Goal: Find specific page/section: Find specific page/section

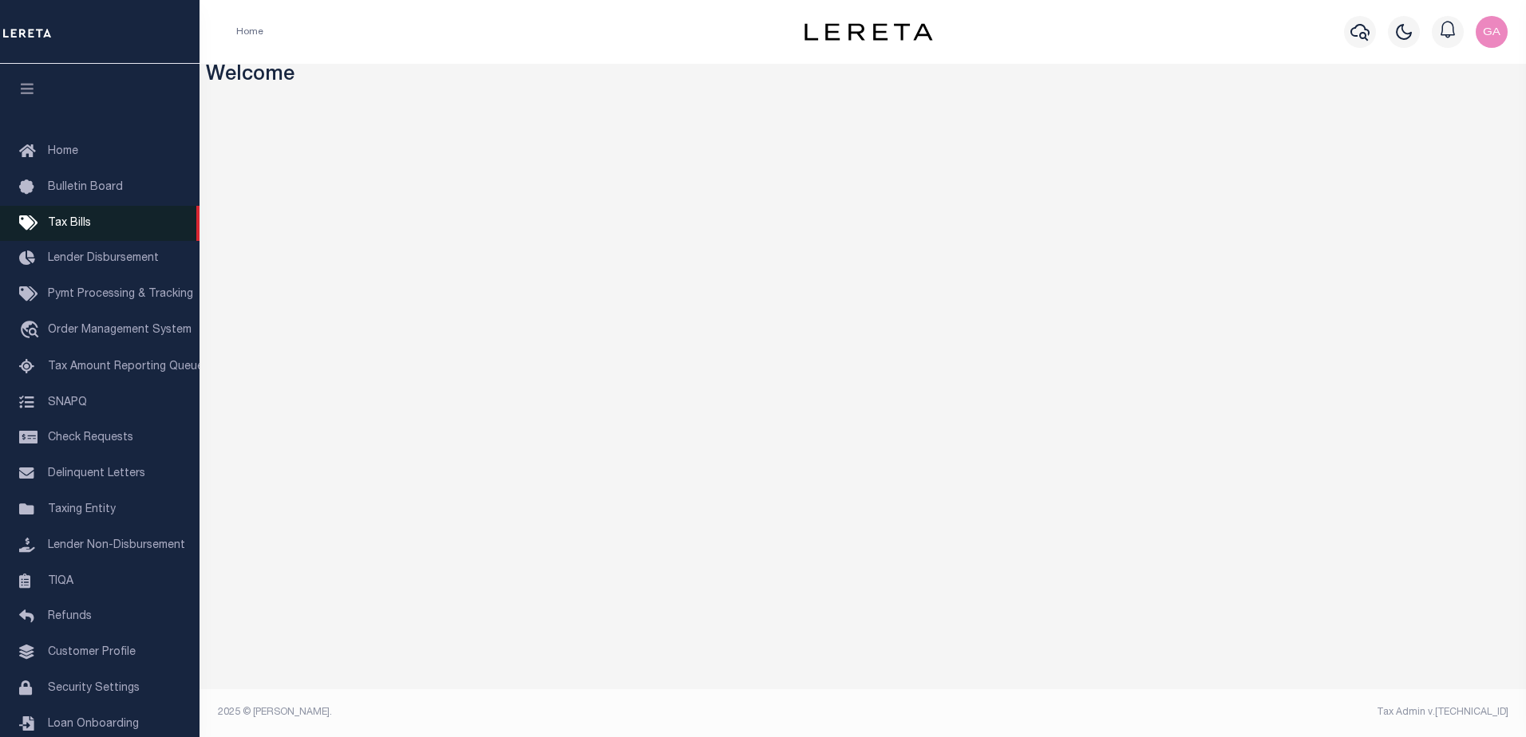
click at [77, 217] on link "Tax Bills" at bounding box center [99, 224] width 199 height 36
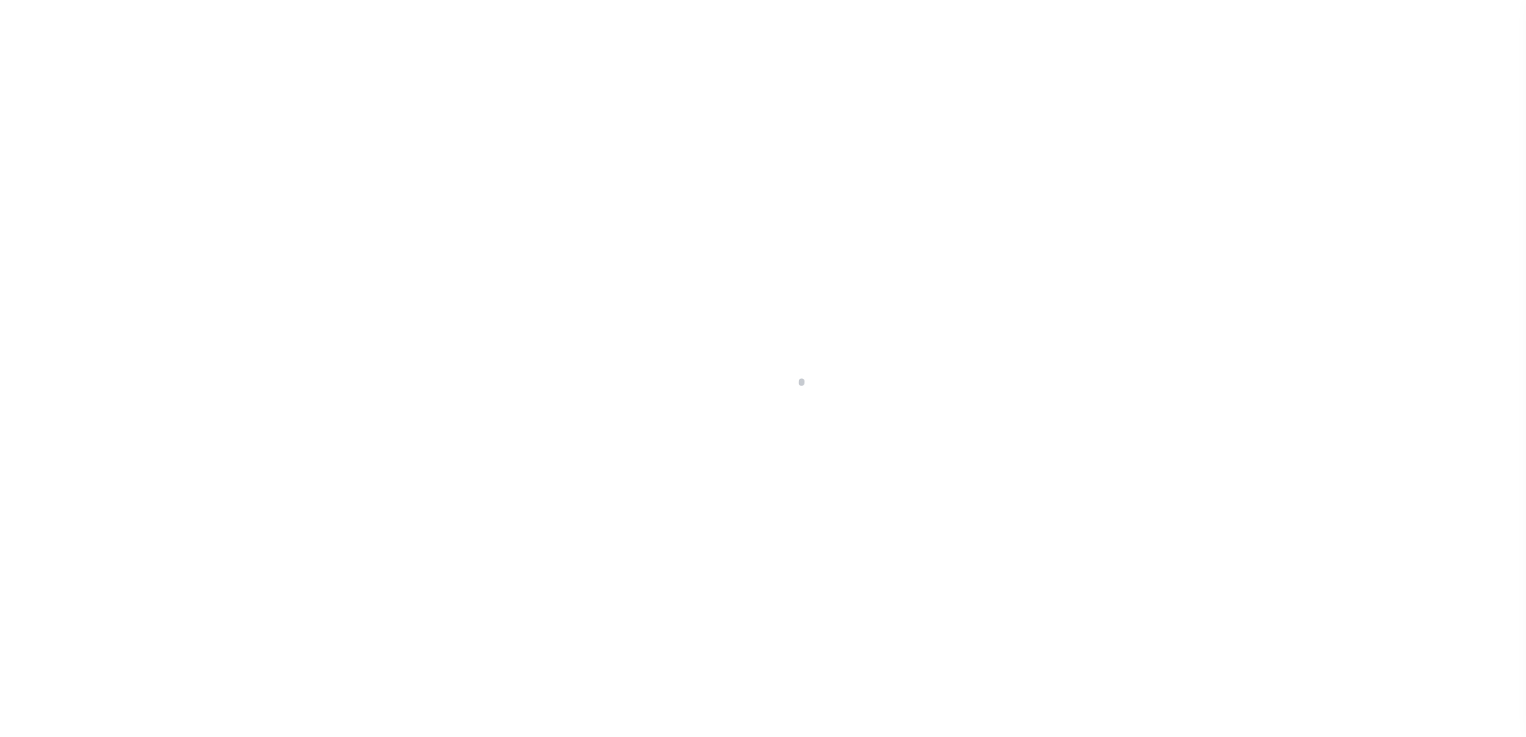
select select
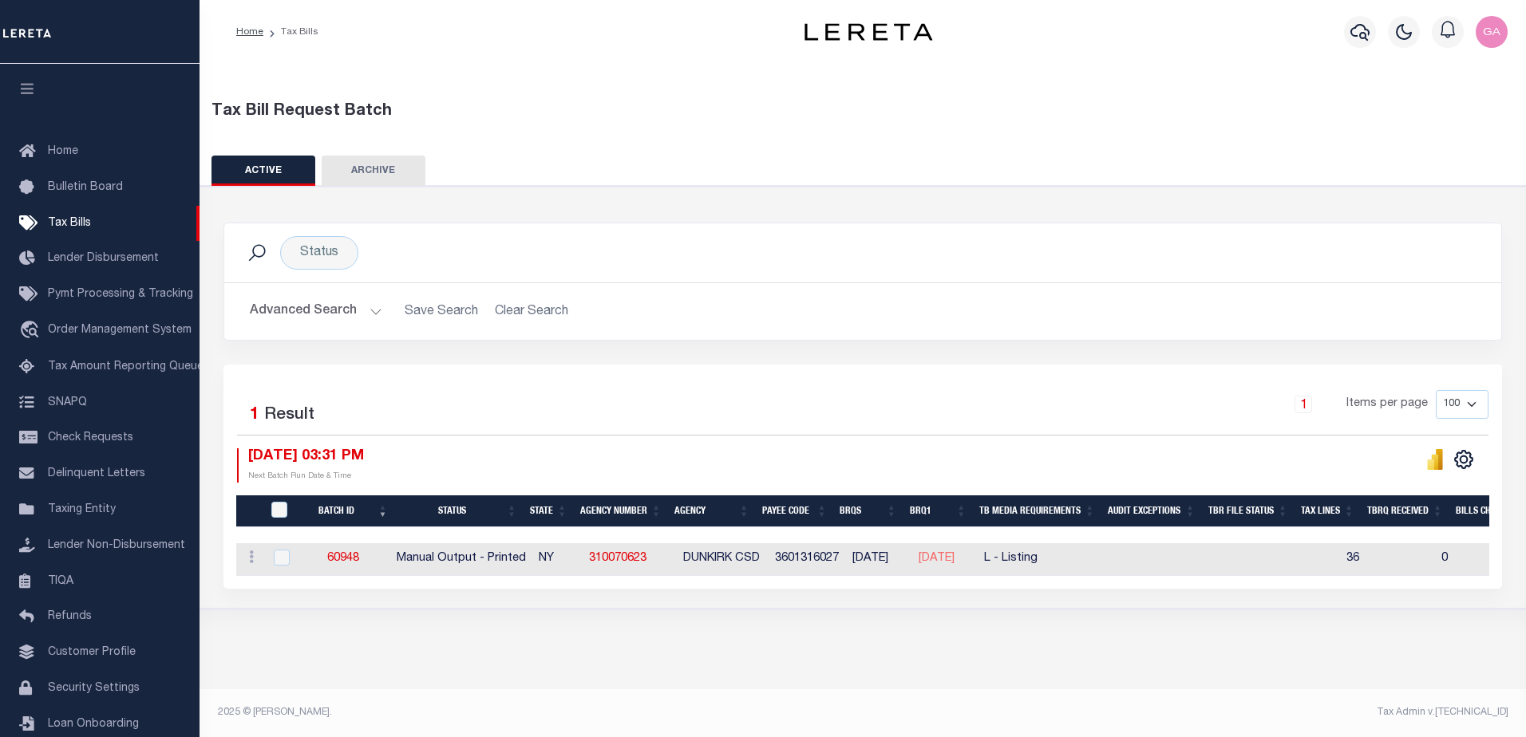
click at [373, 310] on button "Advanced Search" at bounding box center [316, 311] width 132 height 31
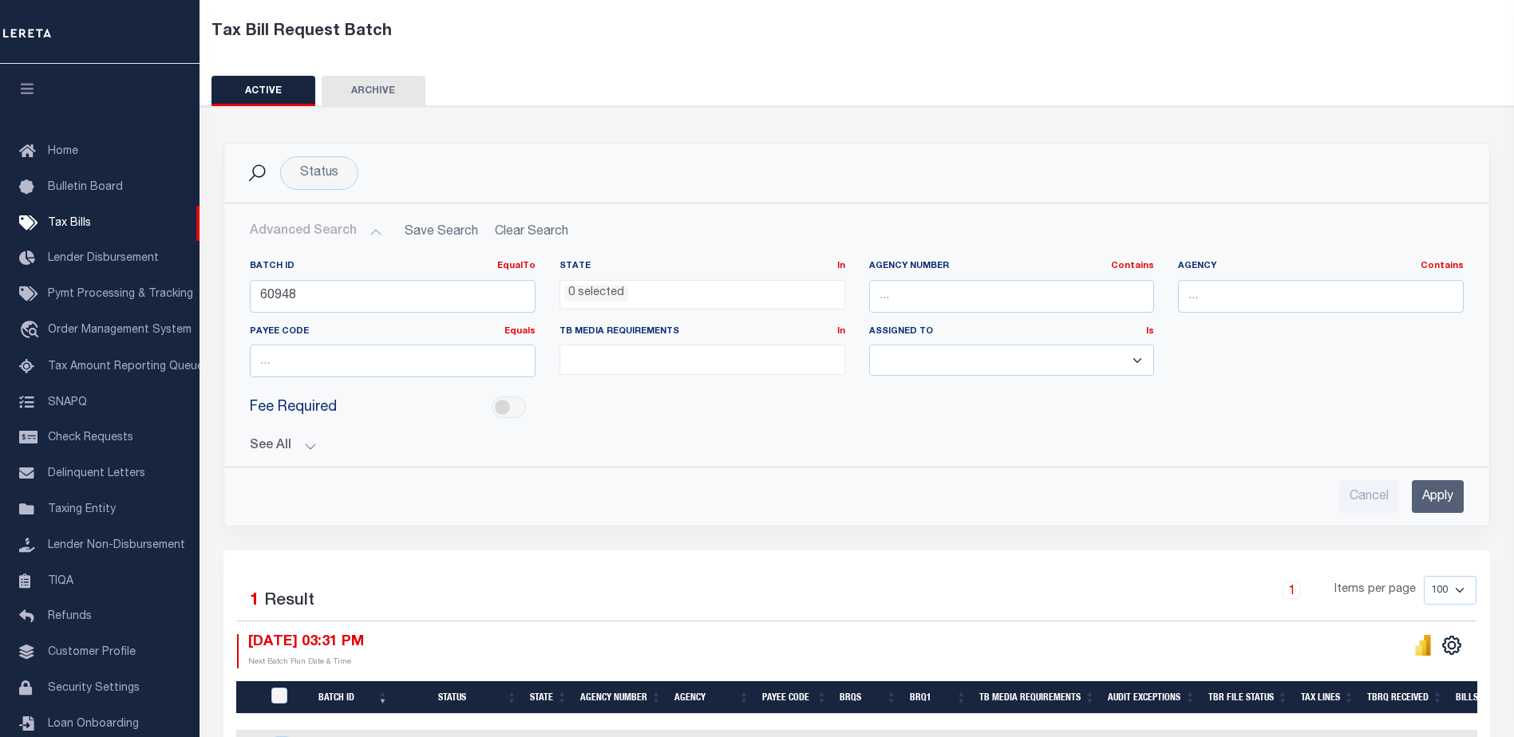
scroll to position [198, 0]
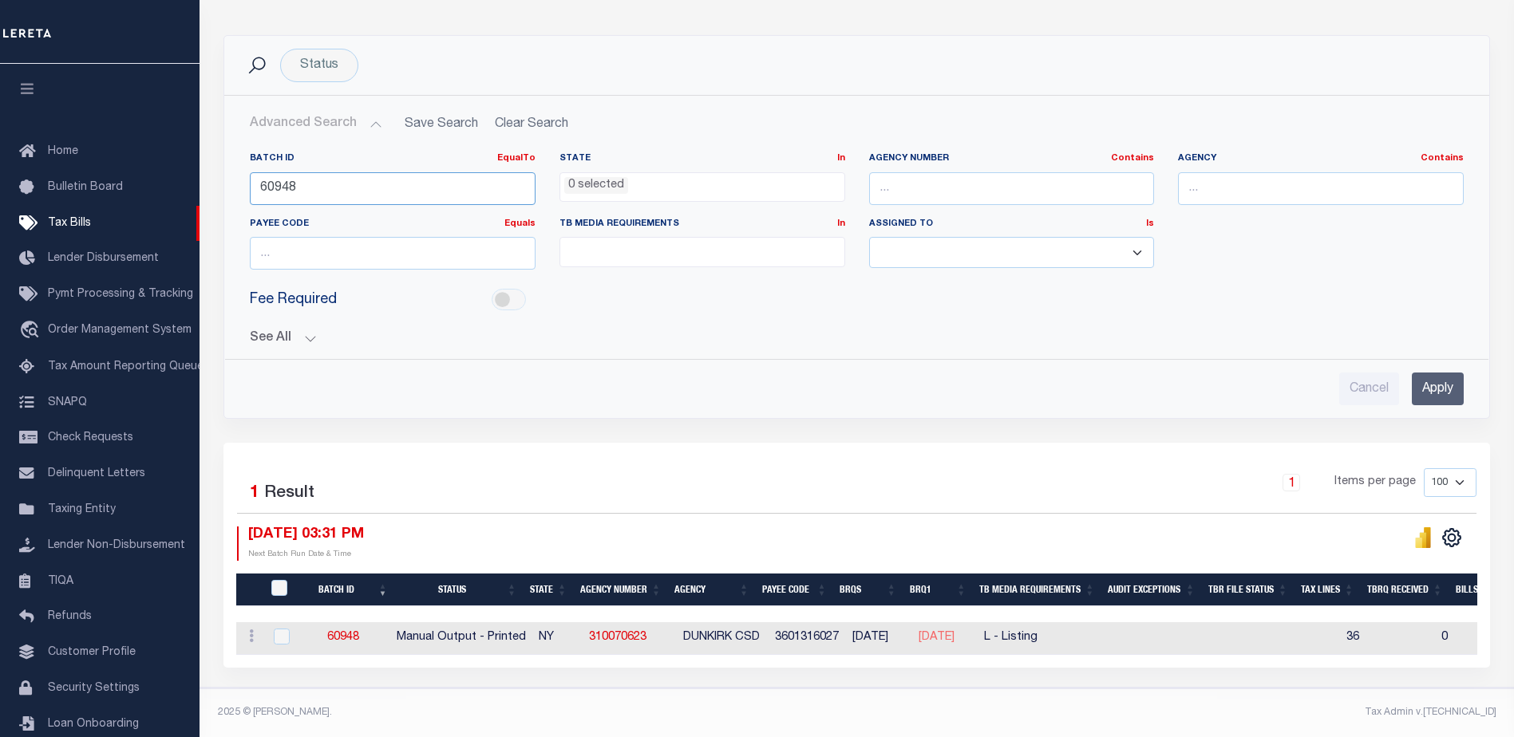
drag, startPoint x: 395, startPoint y: 178, endPoint x: 6, endPoint y: 124, distance: 393.2
click at [6, 124] on div "Home Tax Bills" at bounding box center [757, 274] width 1514 height 925
click at [1441, 377] on input "Apply" at bounding box center [1438, 389] width 52 height 33
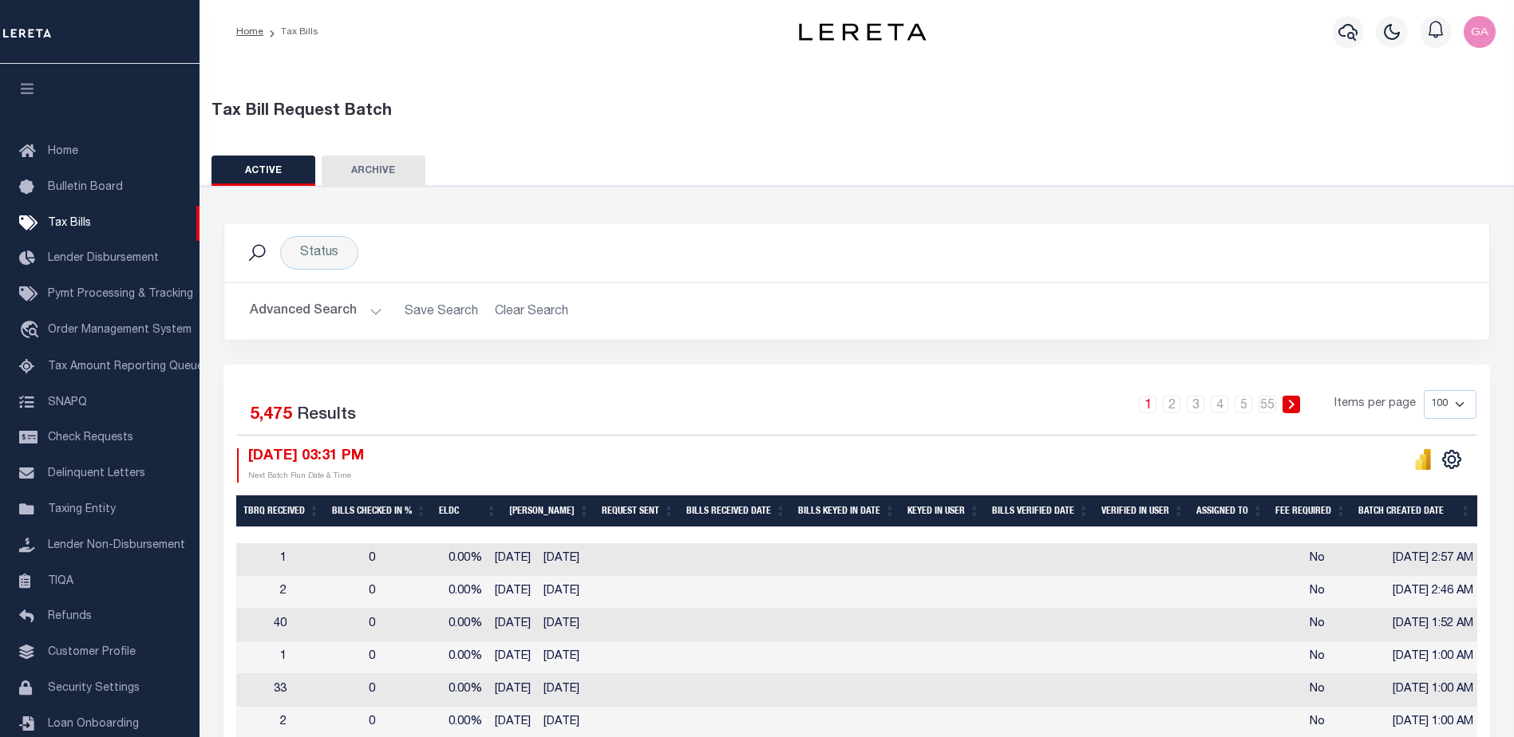
scroll to position [0, 0]
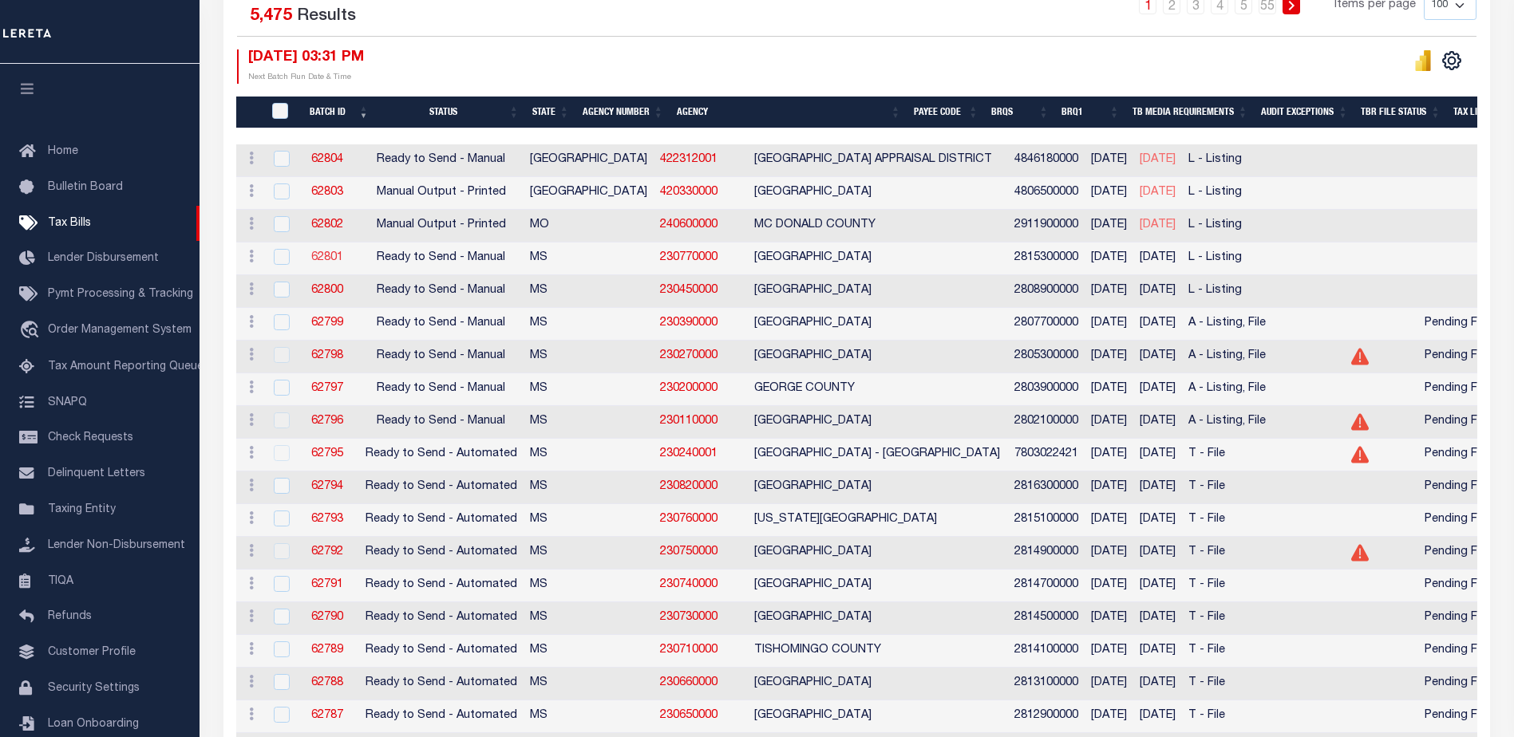
click at [332, 257] on link "62801" at bounding box center [327, 257] width 32 height 11
select select "RTS"
type input "No"
type input "Yes"
select select "27"
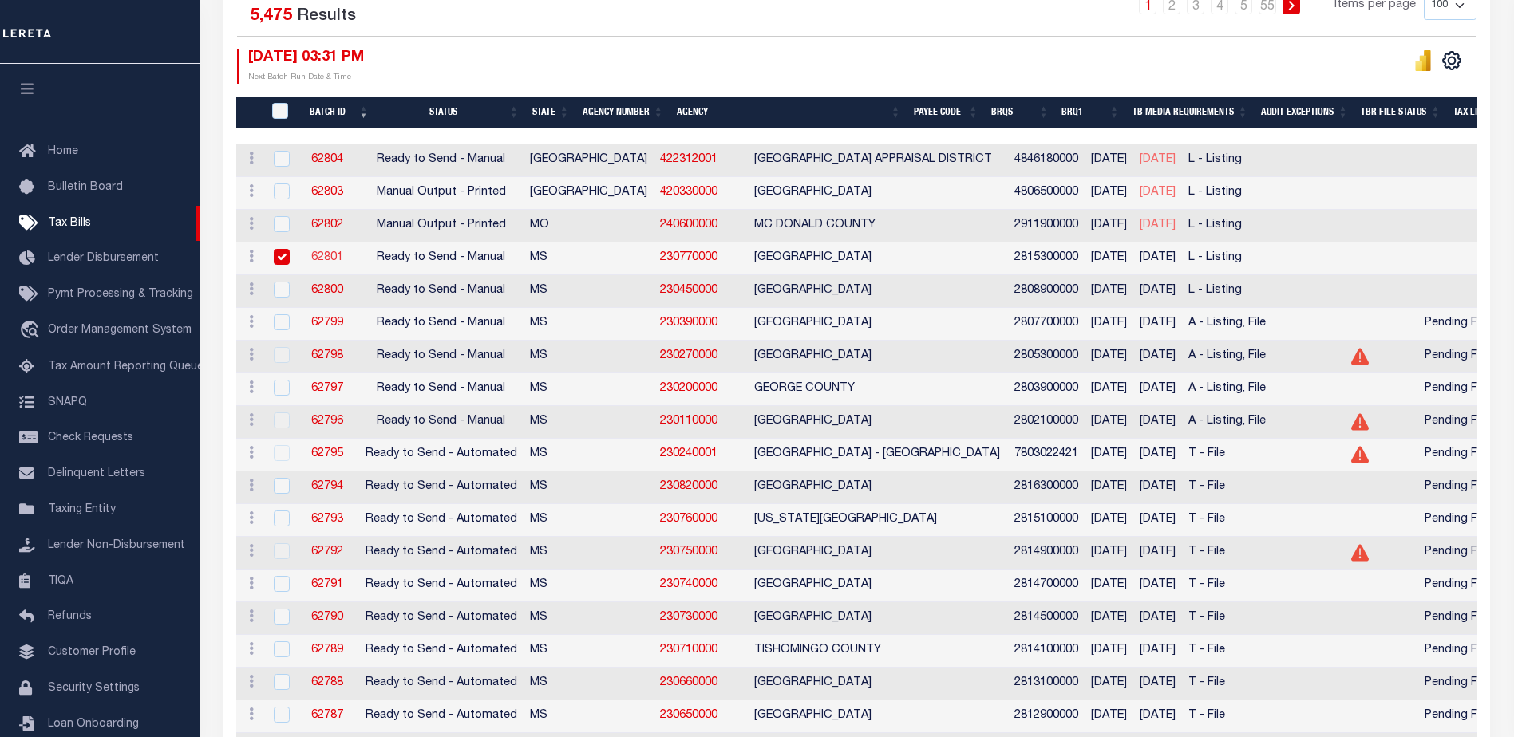
select select "20"
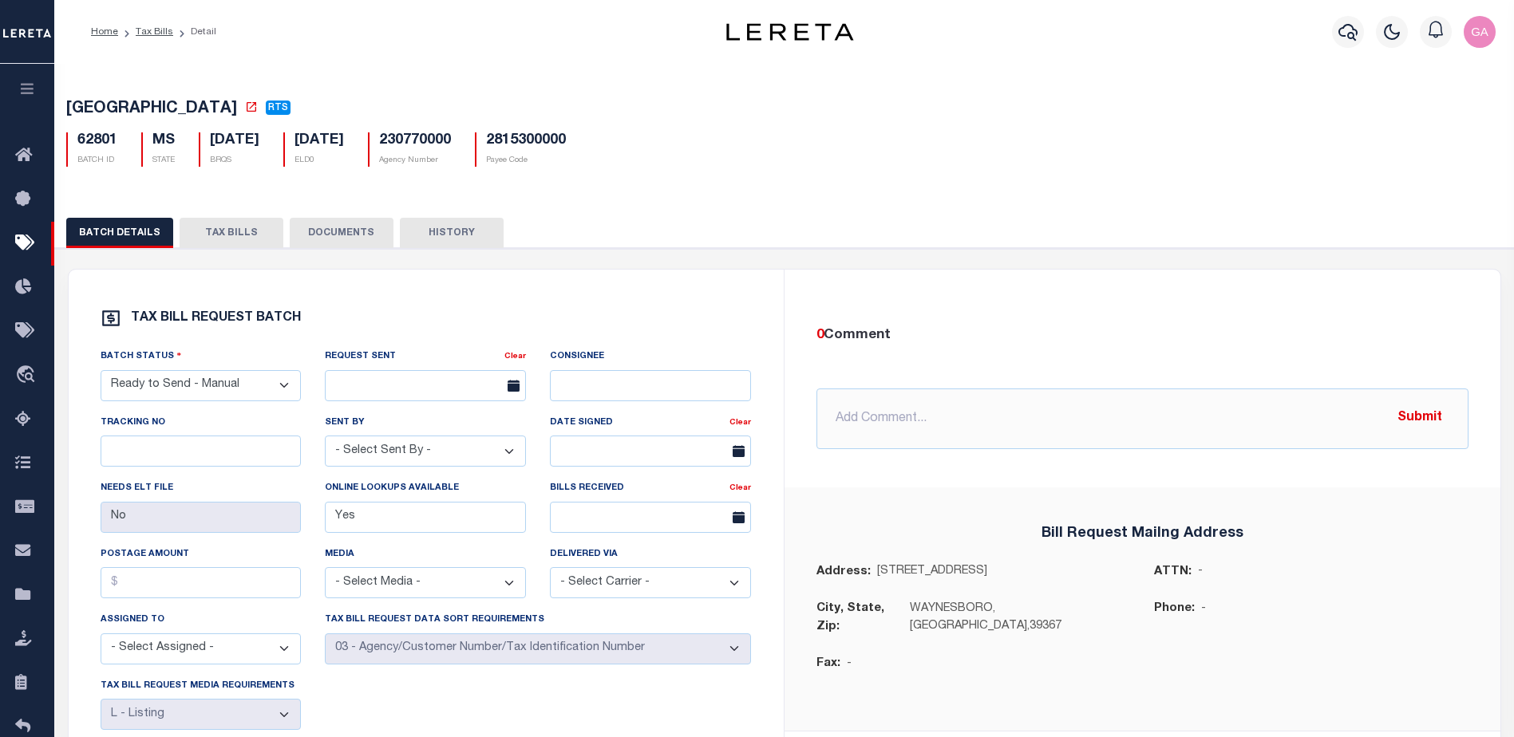
click at [235, 238] on button "TAX BILLS" at bounding box center [232, 233] width 104 height 30
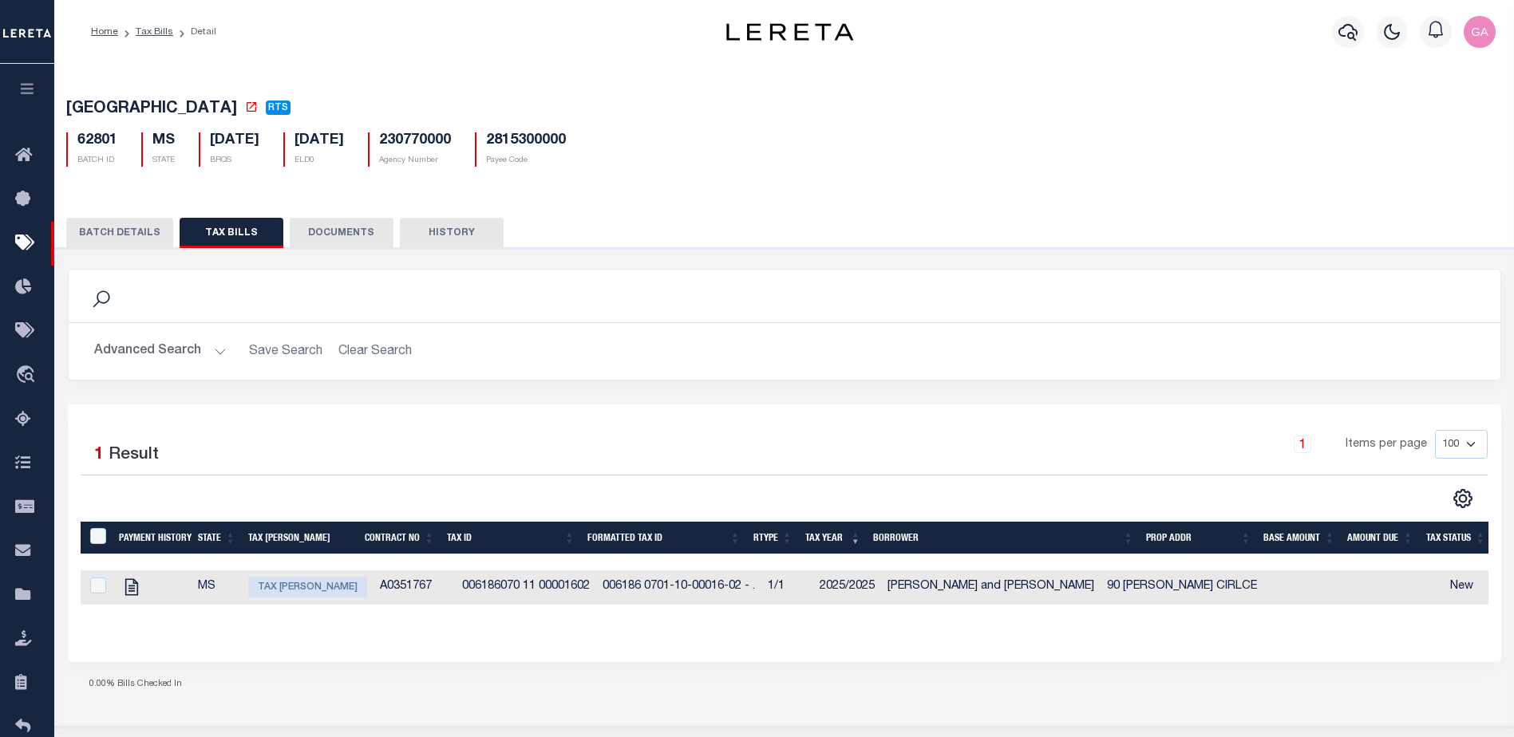
click at [214, 358] on button "Advanced Search" at bounding box center [160, 351] width 132 height 31
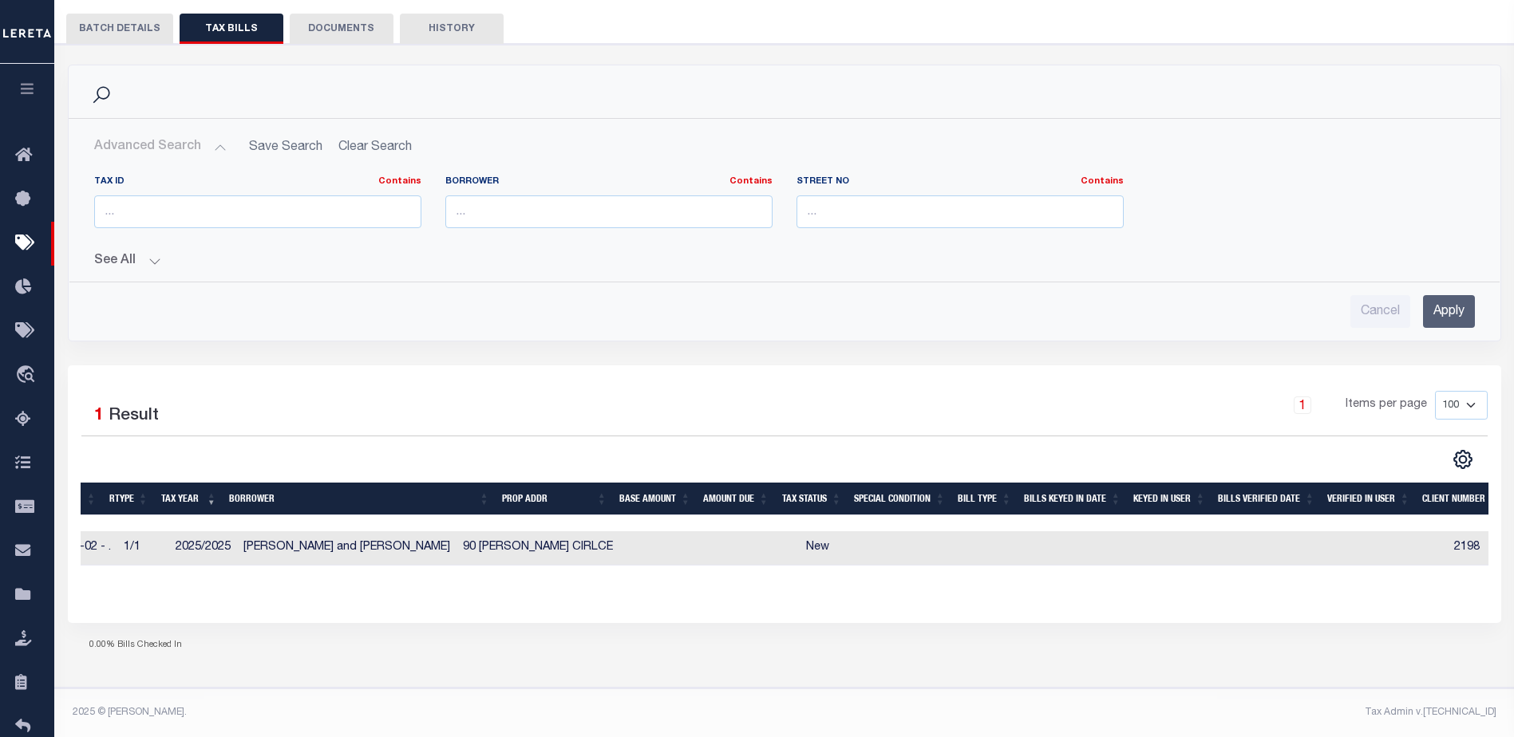
click at [32, 92] on icon "button" at bounding box center [27, 88] width 18 height 14
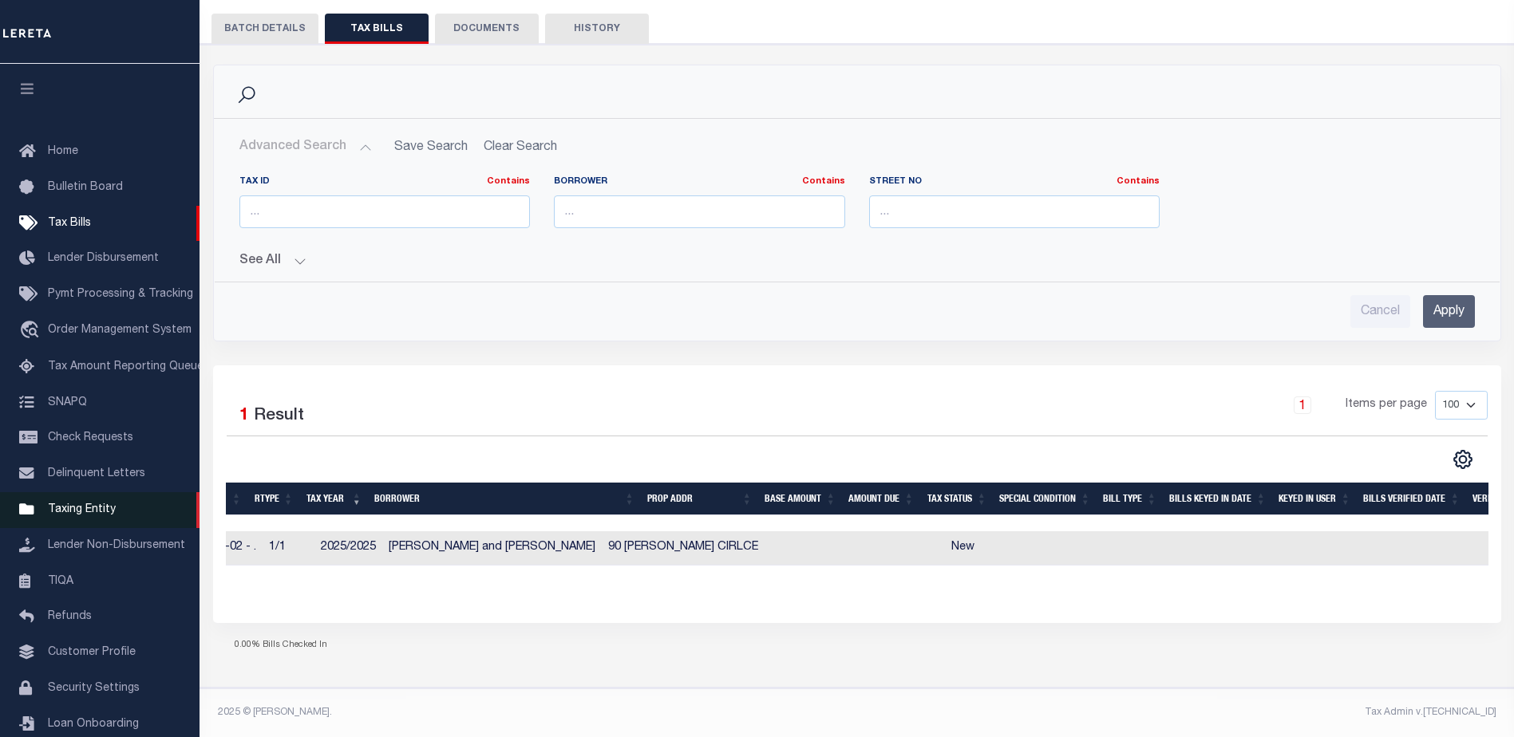
click at [73, 515] on span "Taxing Entity" at bounding box center [82, 509] width 68 height 11
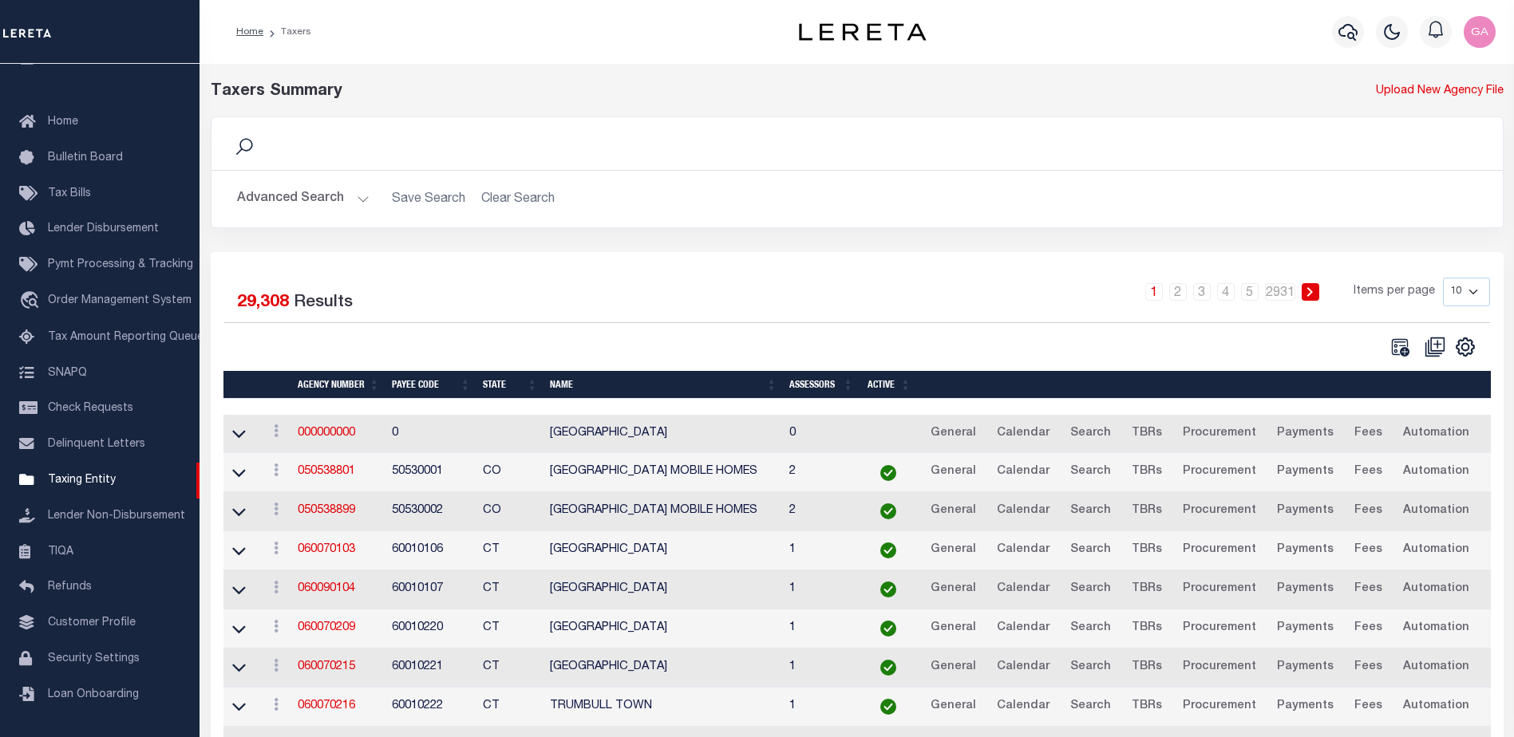
scroll to position [140, 0]
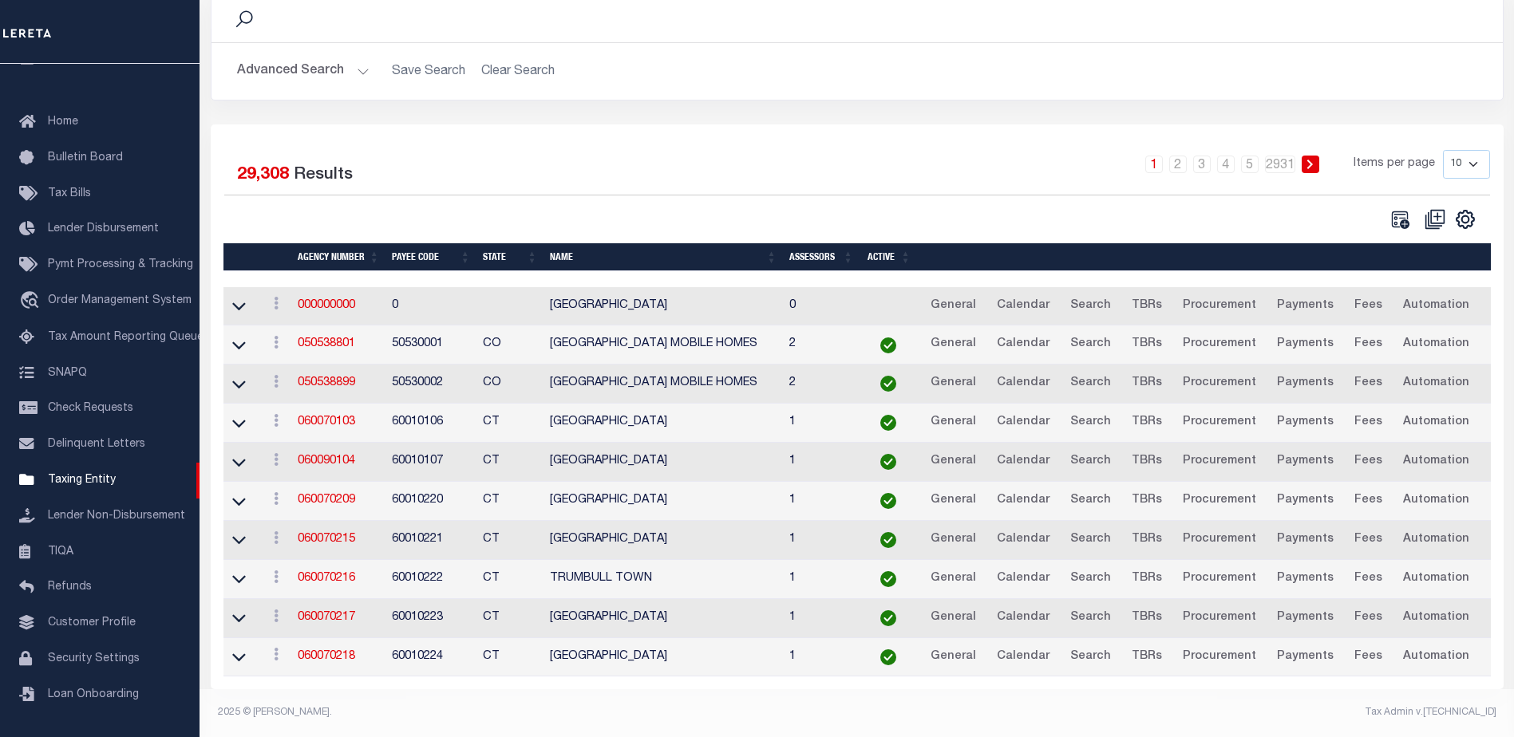
click at [1475, 150] on select "10 25 50 100" at bounding box center [1466, 164] width 47 height 29
select select "100"
click at [1443, 150] on select "10 25 50 100" at bounding box center [1466, 164] width 47 height 29
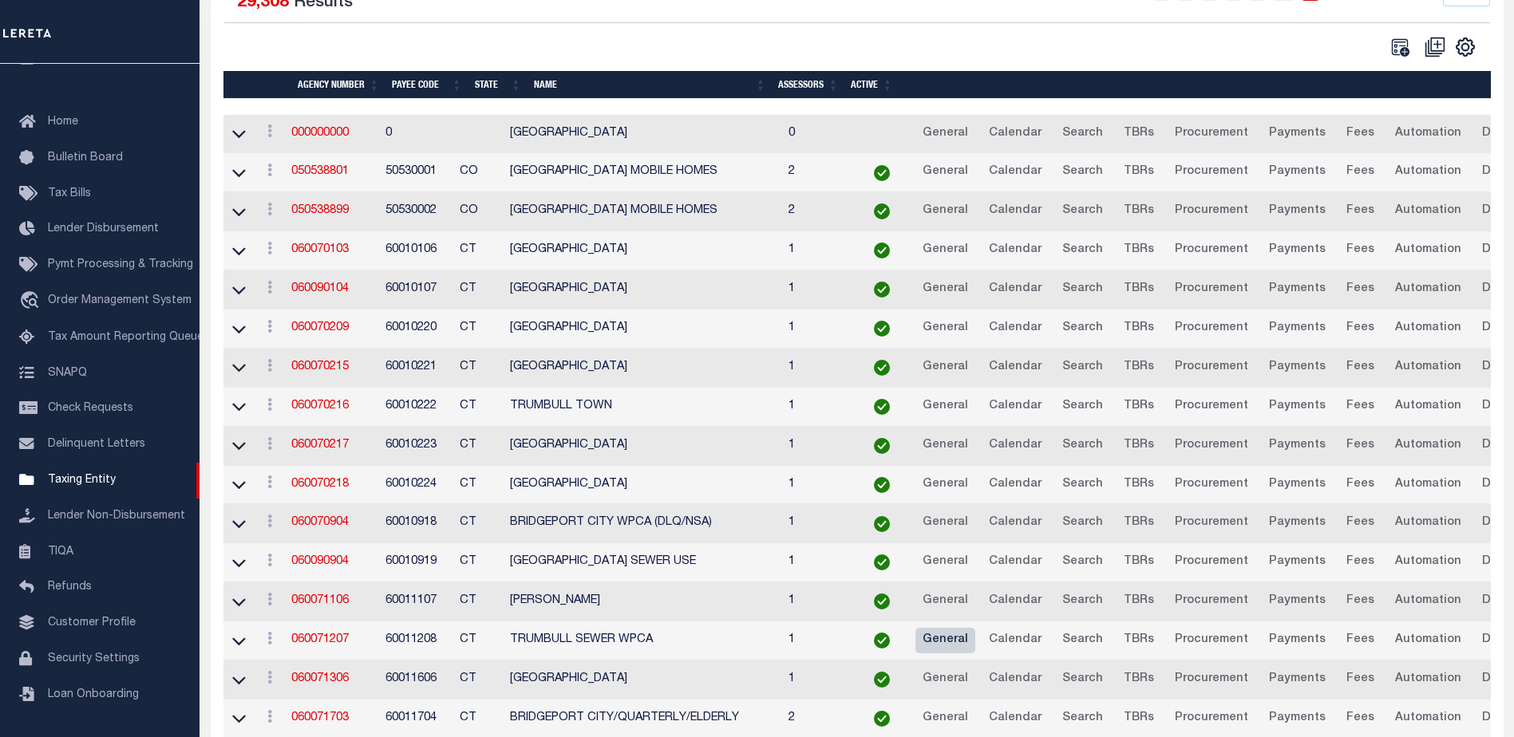
scroll to position [460, 0]
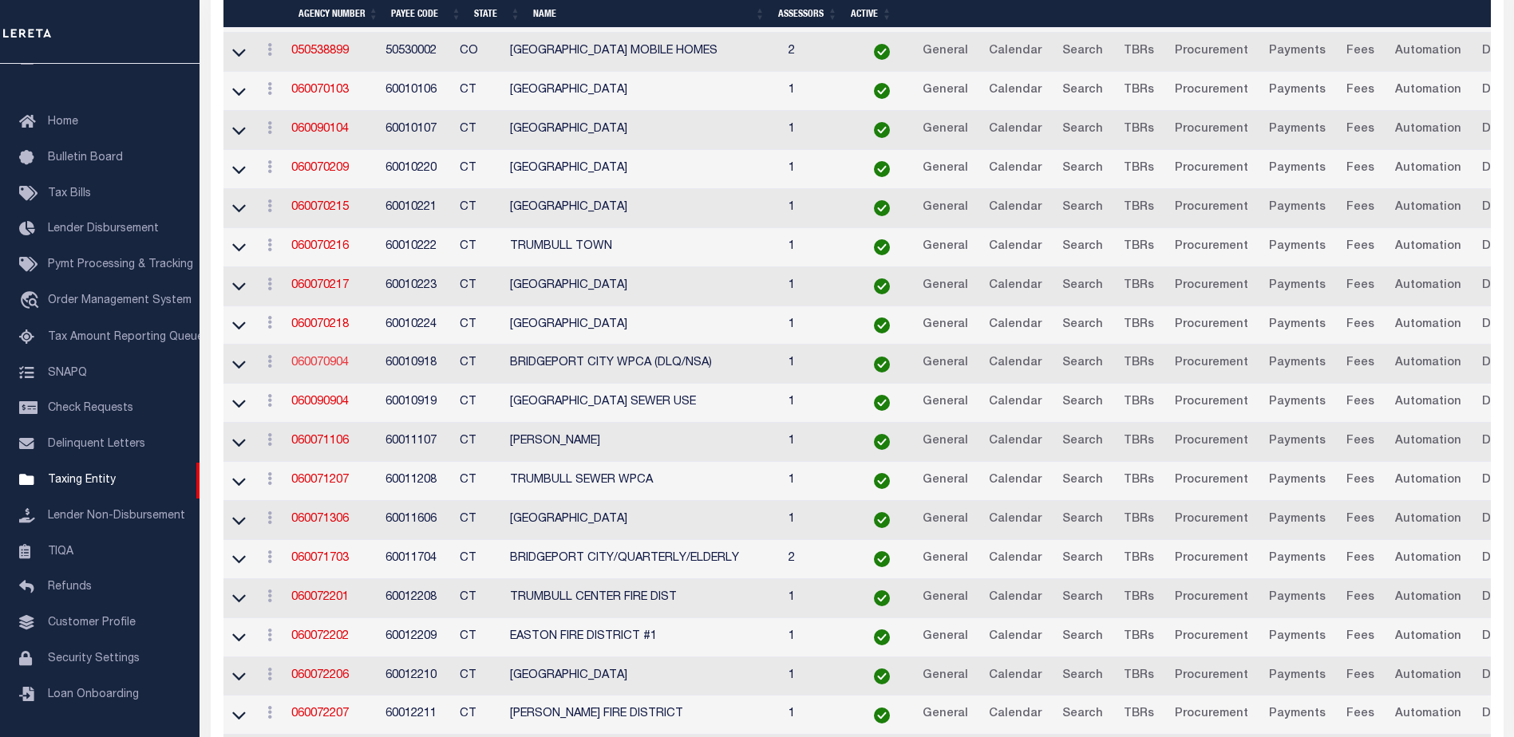
click at [330, 365] on link "060070904" at bounding box center [319, 362] width 57 height 11
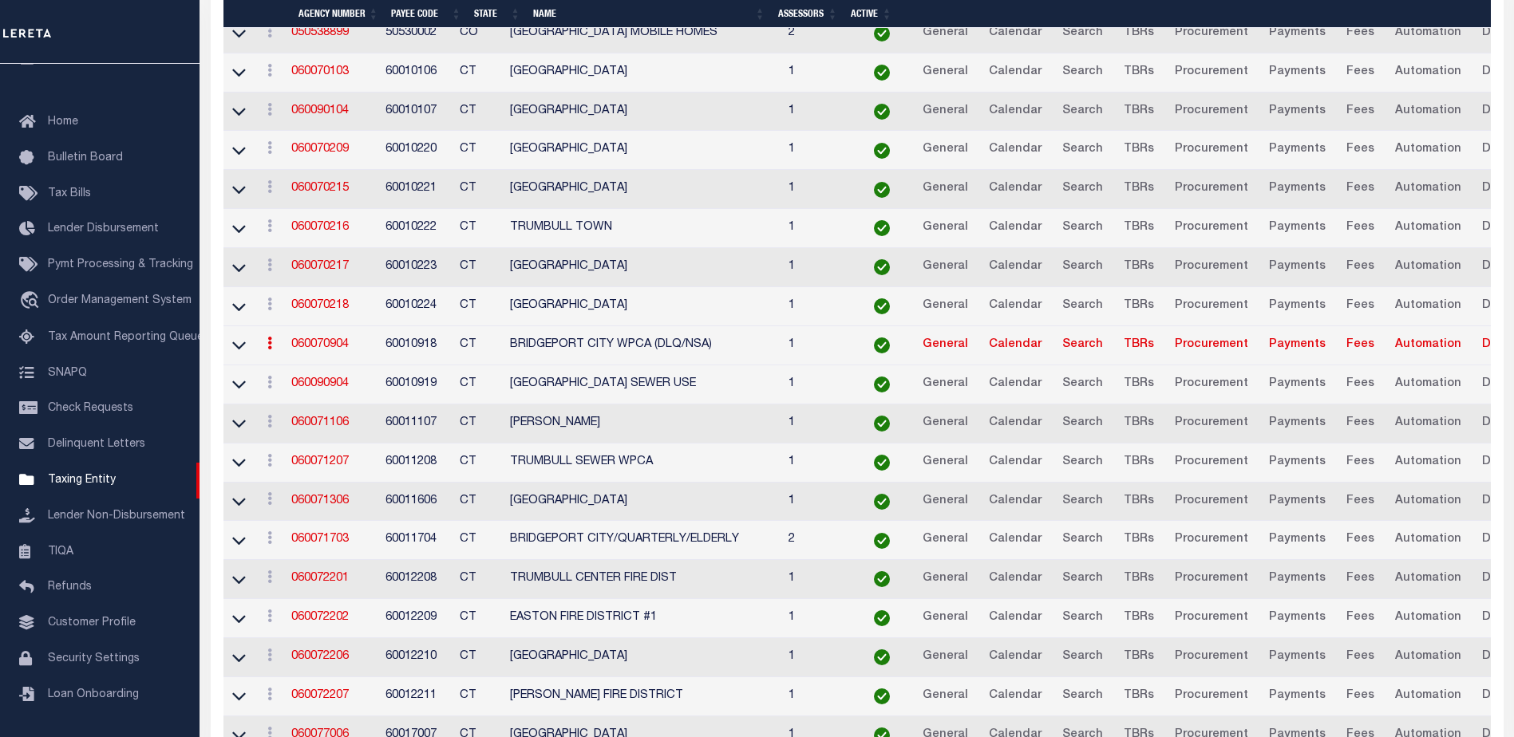
scroll to position [457, 0]
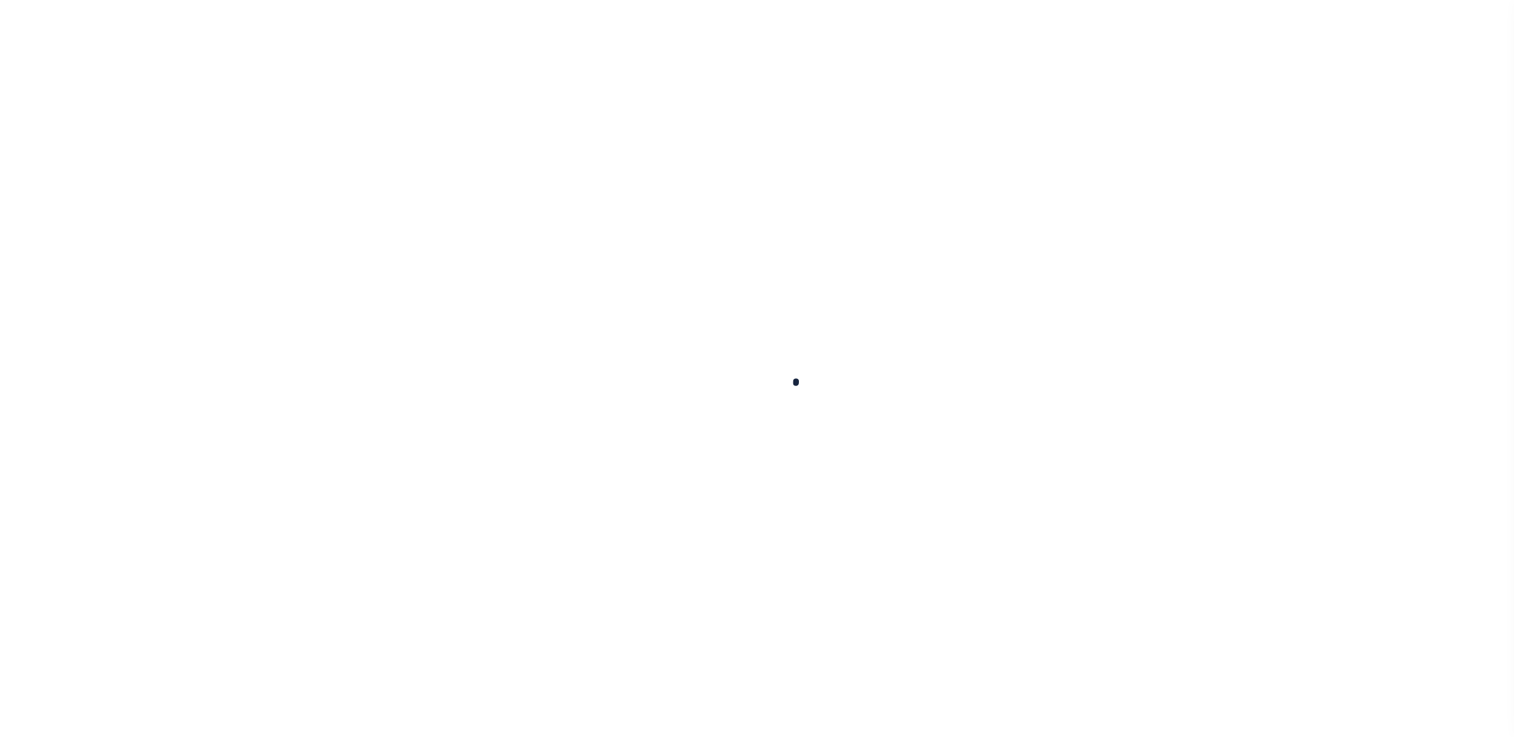
select select
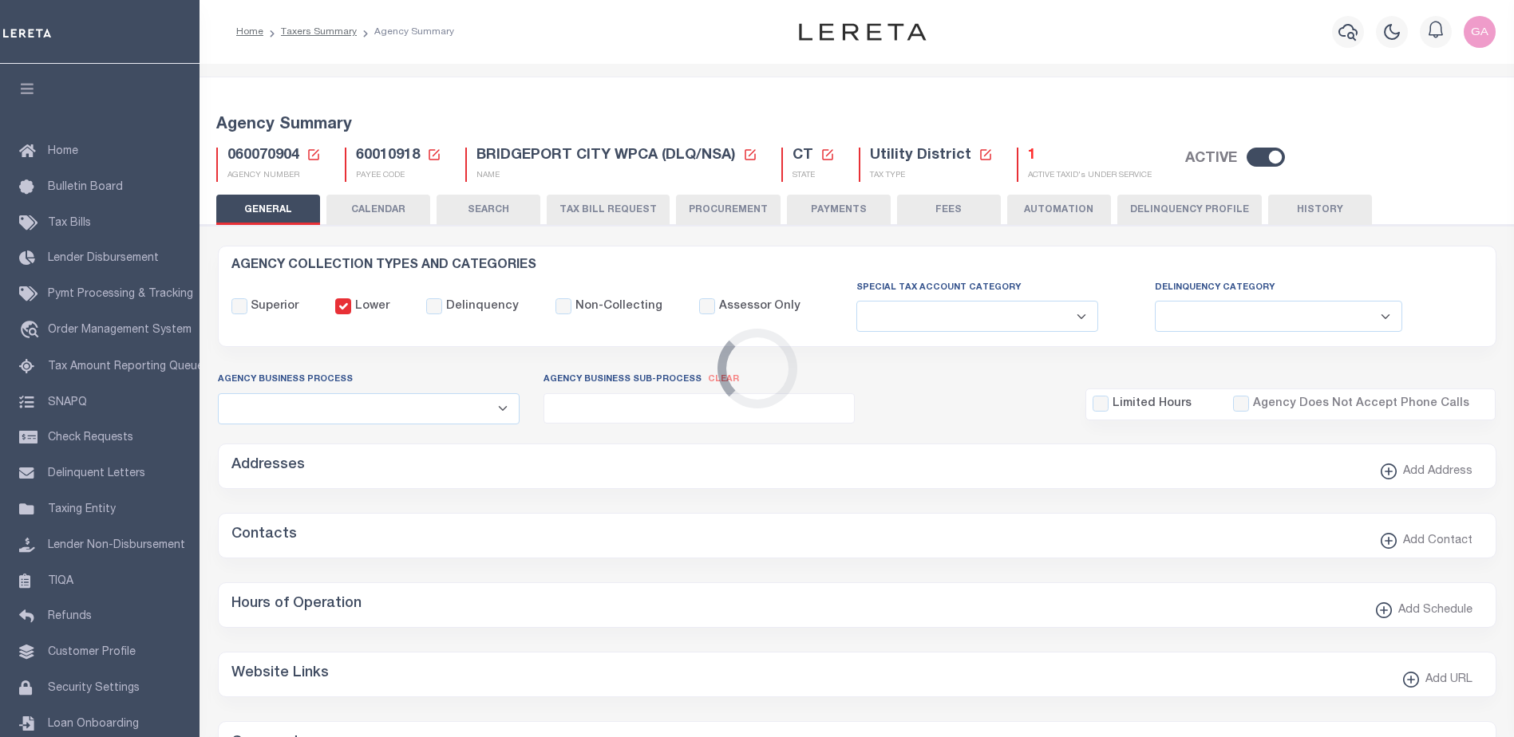
checkbox input "false"
select select "2"
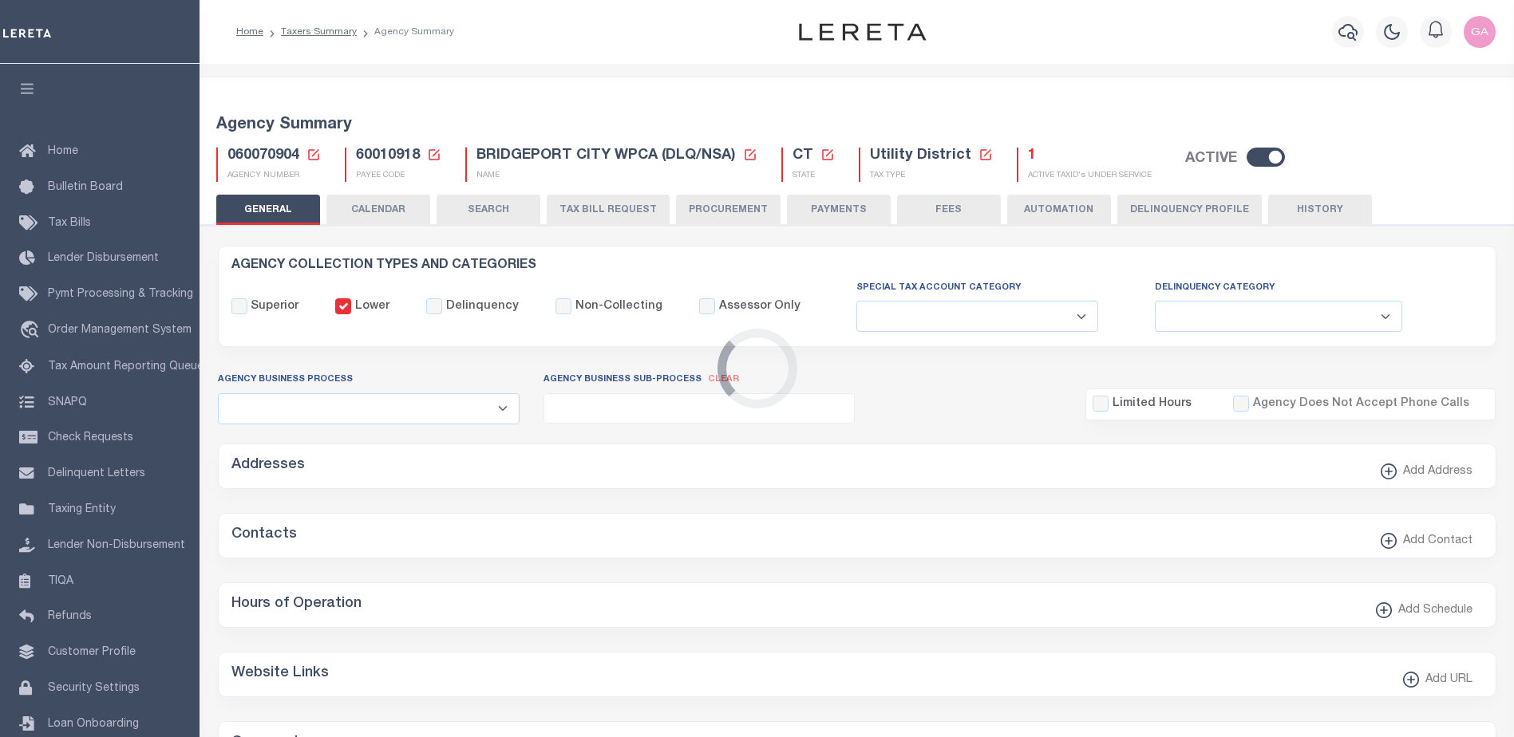
checkbox input "false"
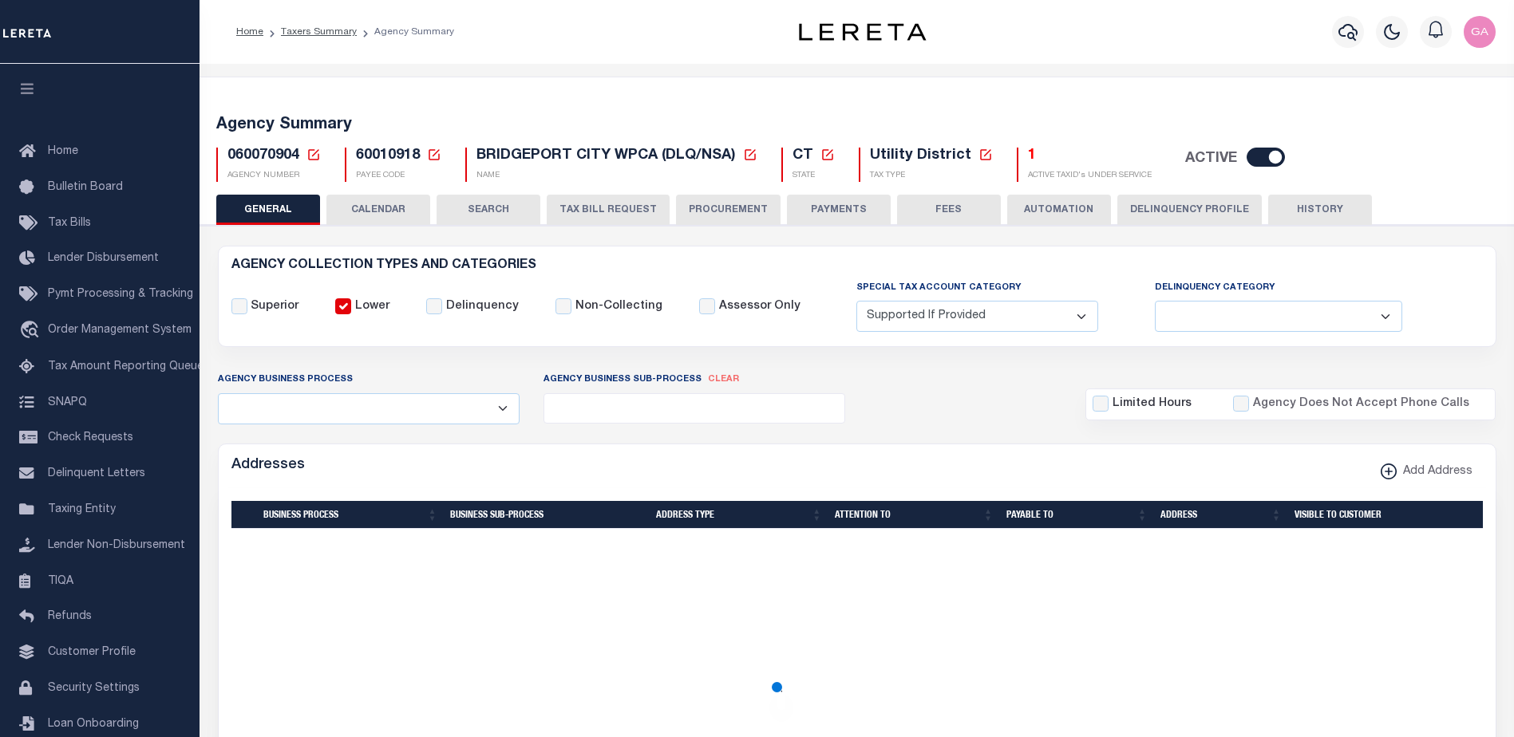
click at [602, 211] on button "TAX BILL REQUEST" at bounding box center [608, 210] width 123 height 30
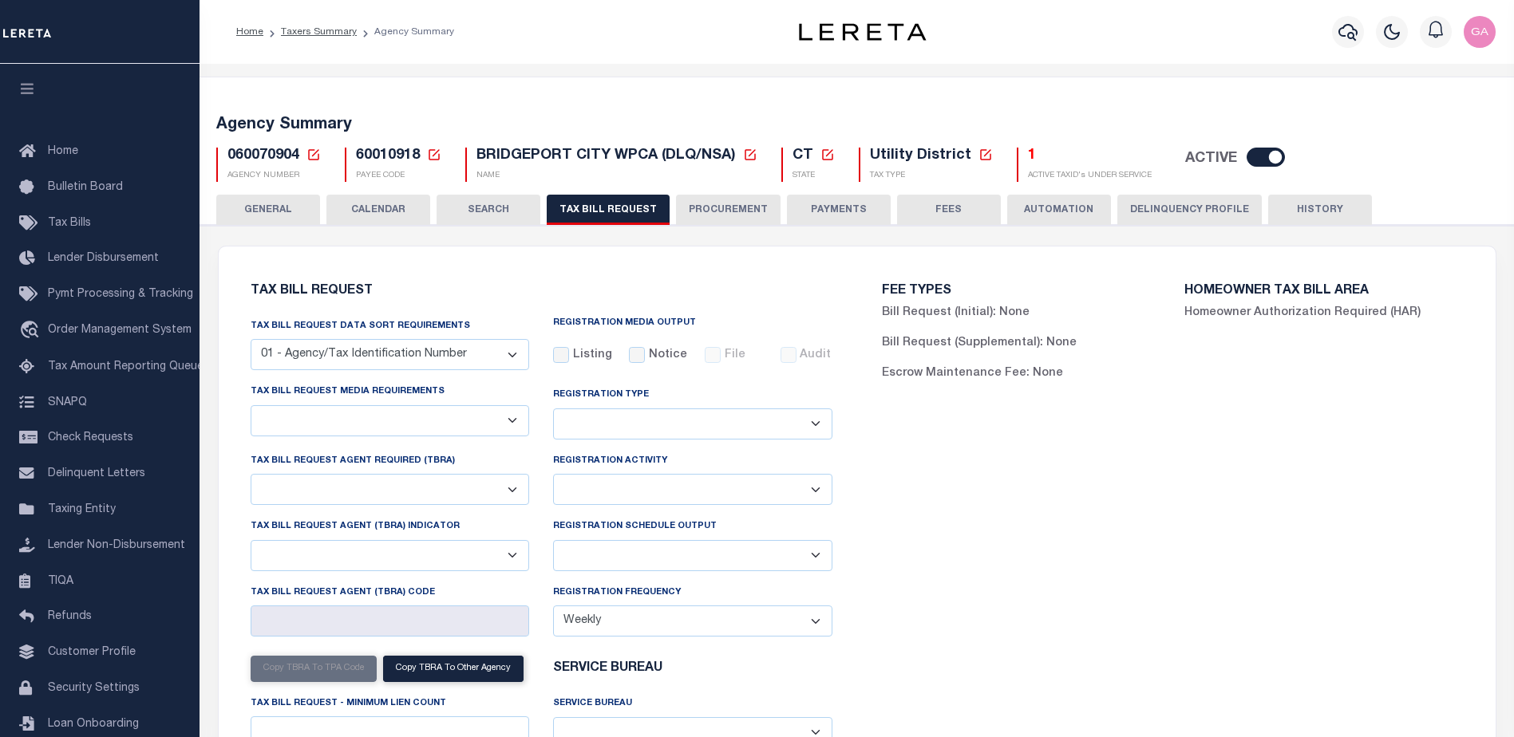
checkbox input "false"
select select "20"
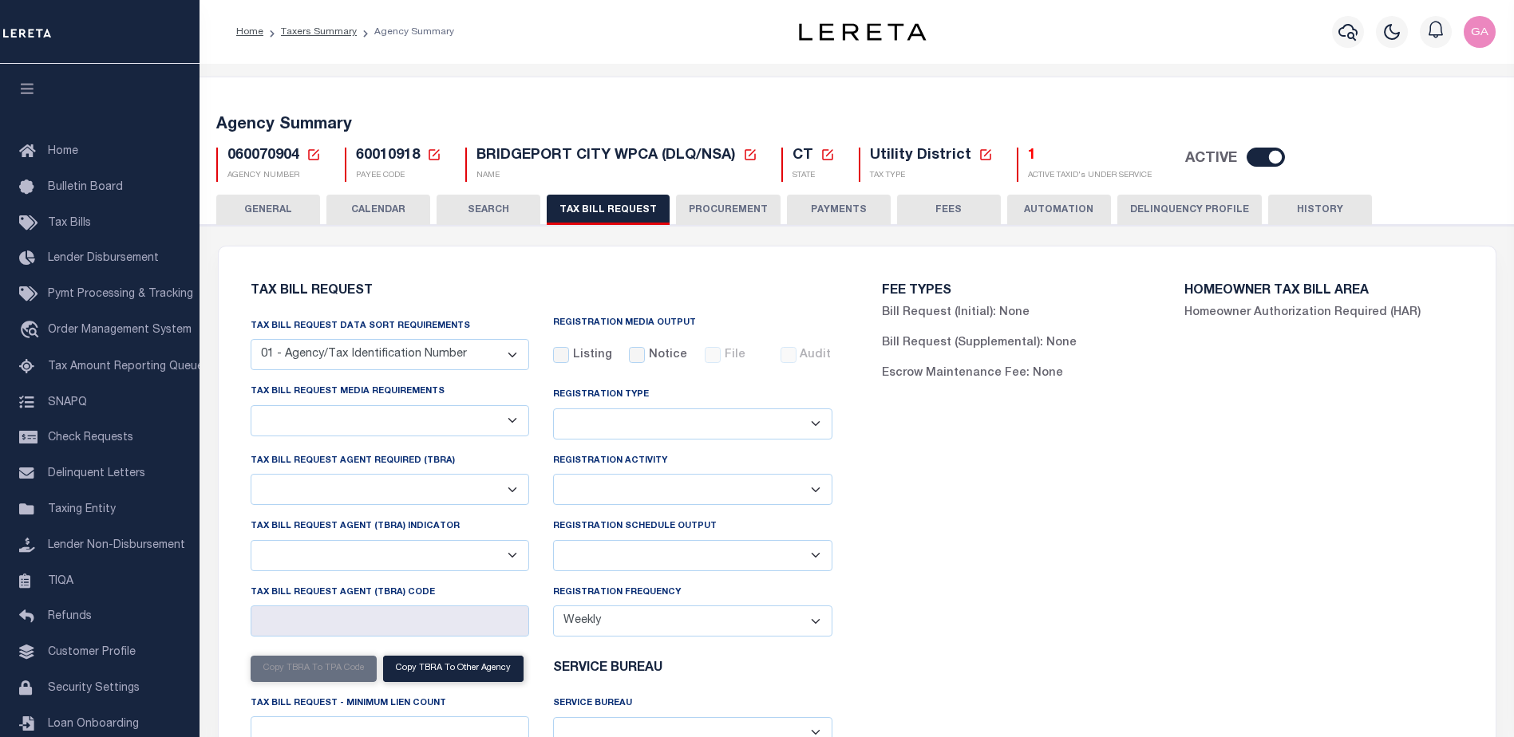
select select "false"
select select
click at [494, 358] on select "01 - Agency/Tax Identification Number 02 - Agency/Lien Description/Tax Identifi…" at bounding box center [390, 354] width 279 height 31
click at [622, 275] on div "Tax Bill Request Tax Bill Request Data Sort Requirements 01 - Agency/Tax Identi…" at bounding box center [541, 565] width 607 height 599
click at [488, 212] on button "SEARCH" at bounding box center [488, 210] width 104 height 30
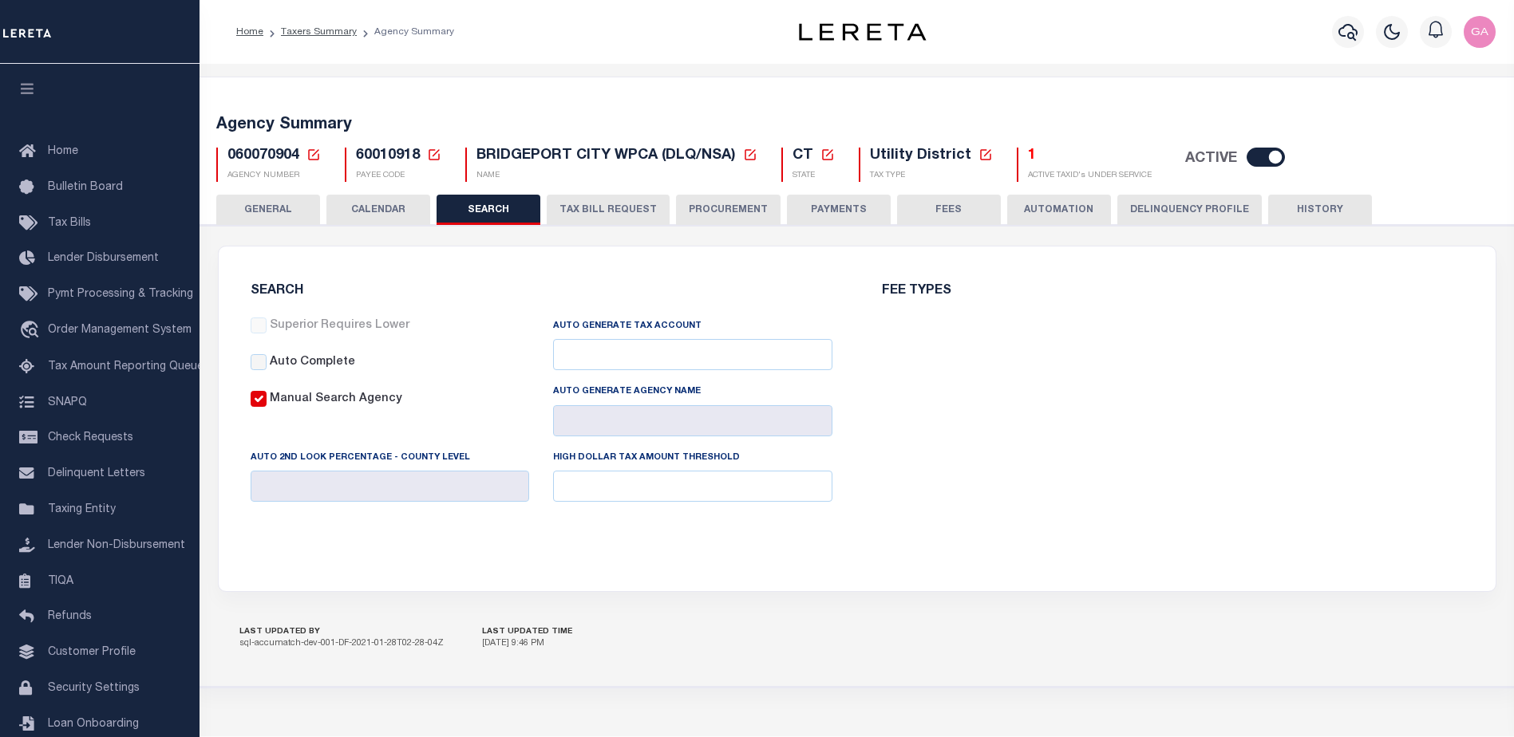
checkbox input "false"
type input "12000"
click at [375, 212] on button "CALENDAR" at bounding box center [378, 210] width 104 height 30
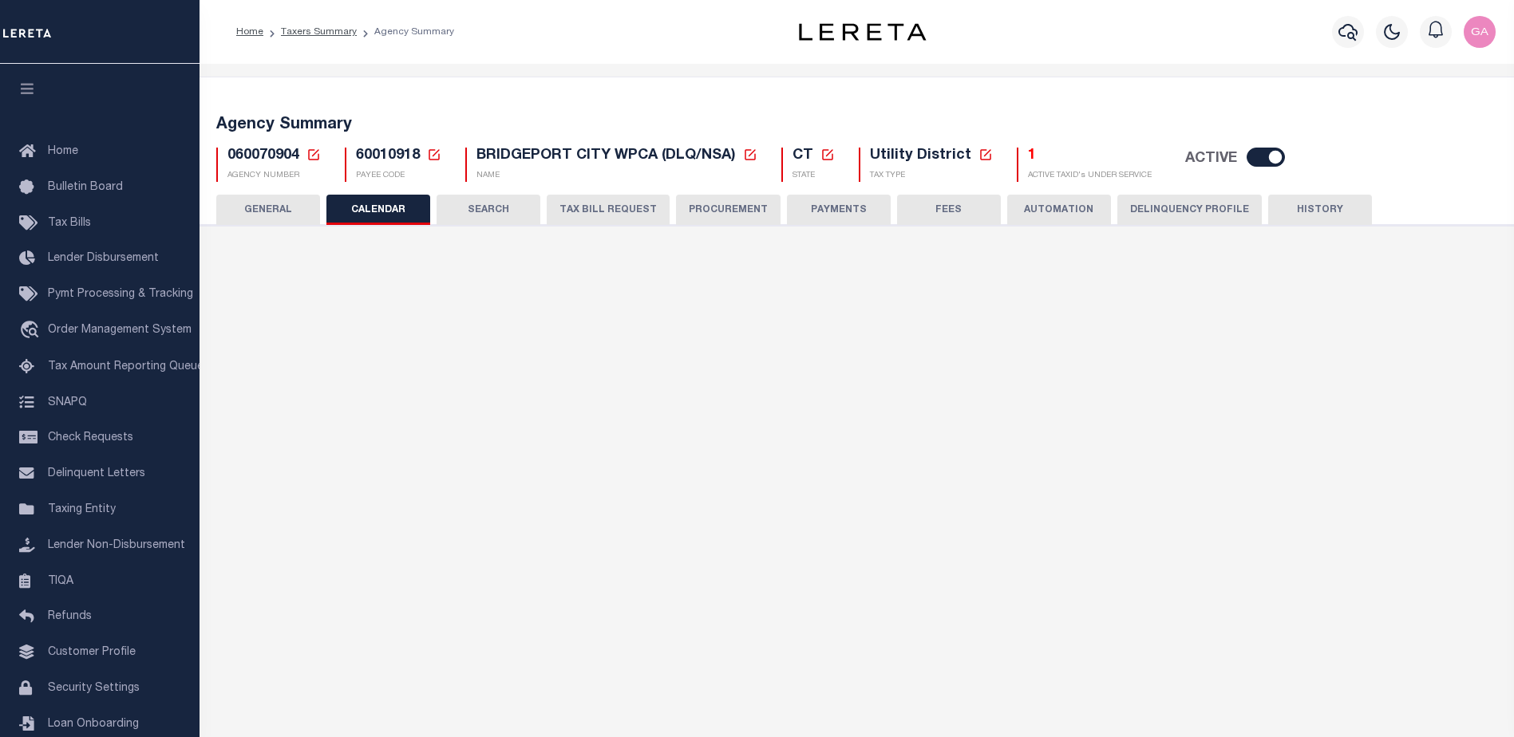
checkbox input "false"
type input "1"
